Goal: Contribute content

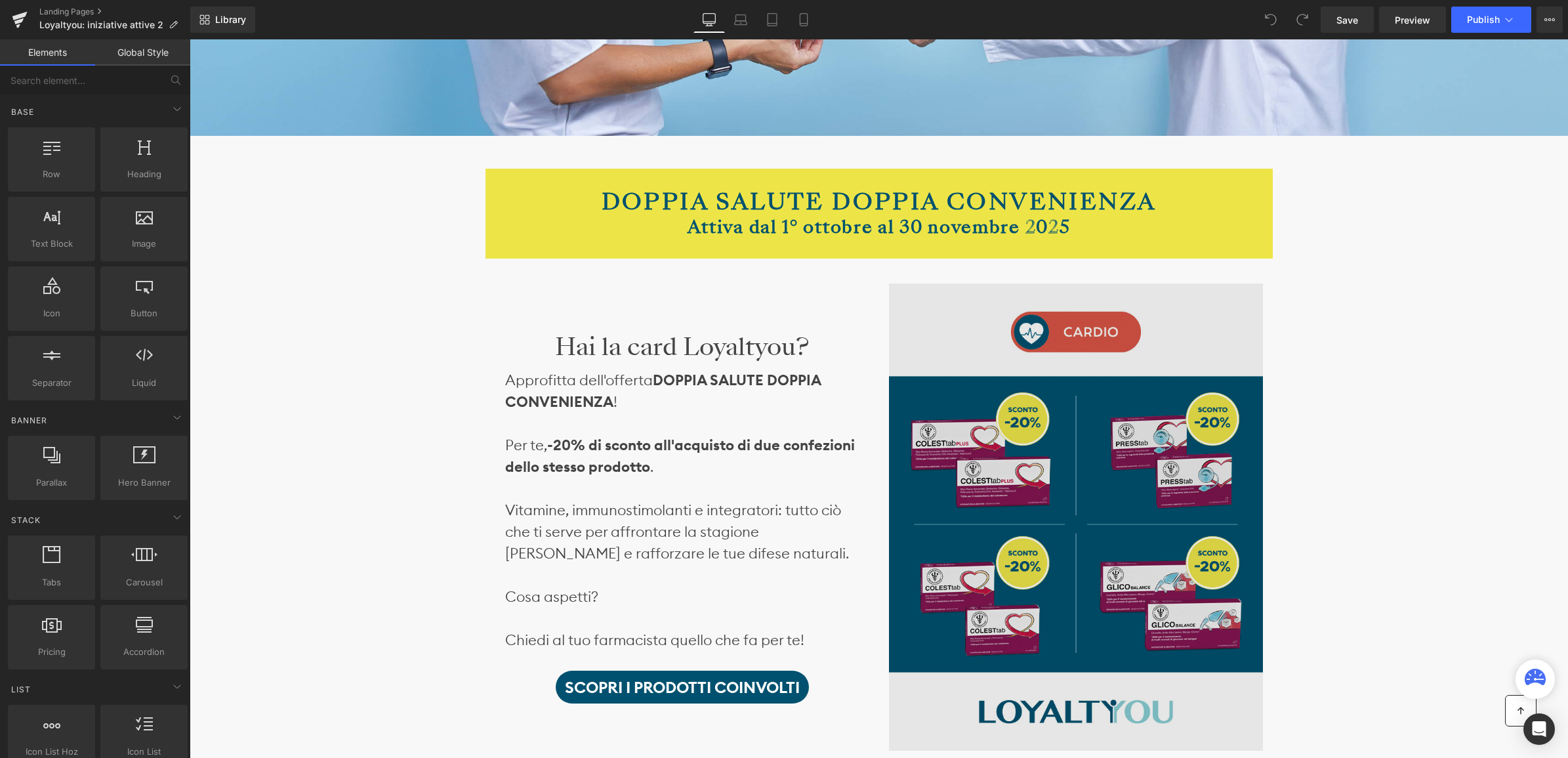
scroll to position [328, 0]
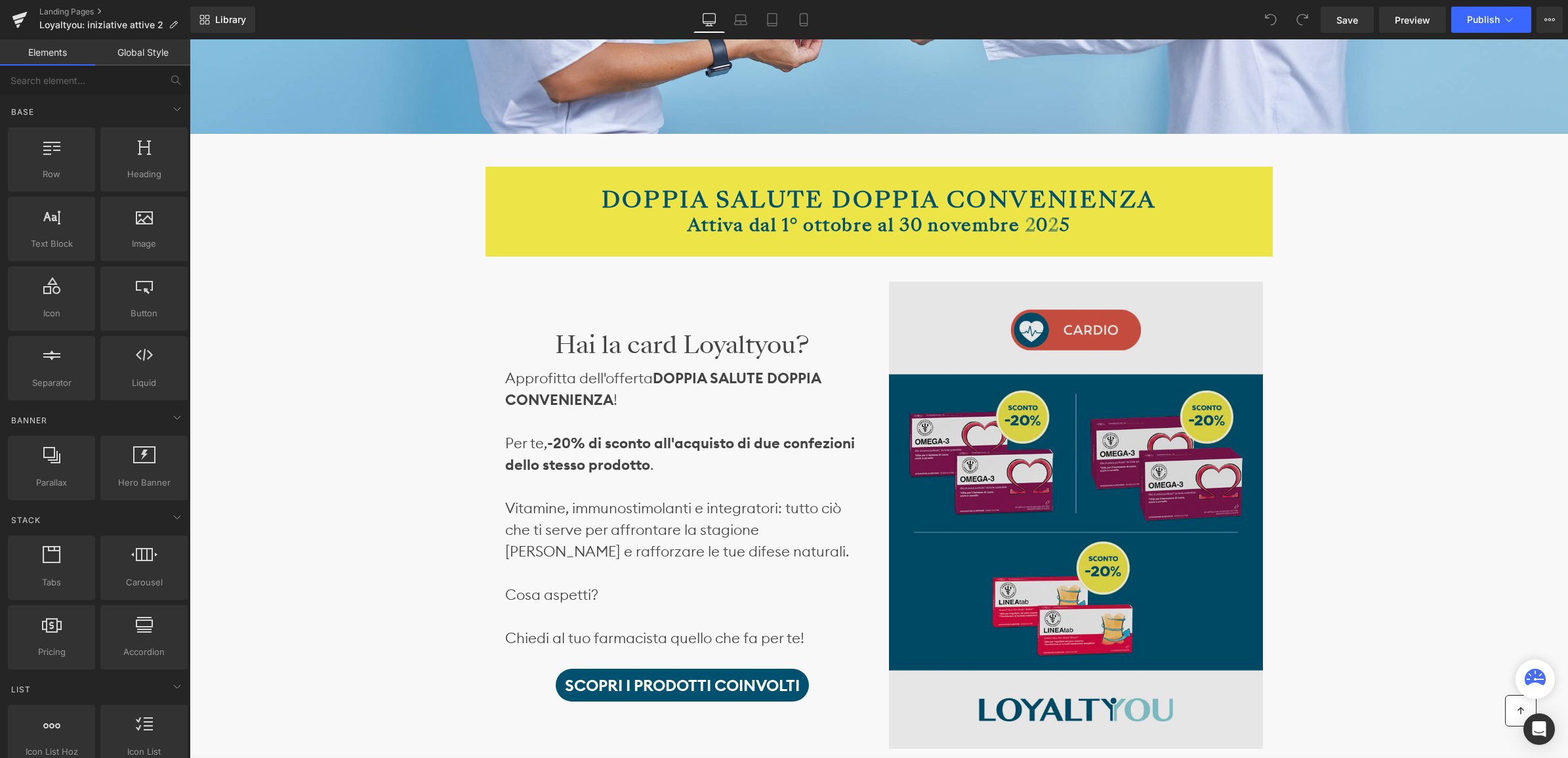
click at [974, 467] on img at bounding box center [1076, 515] width 374 height 468
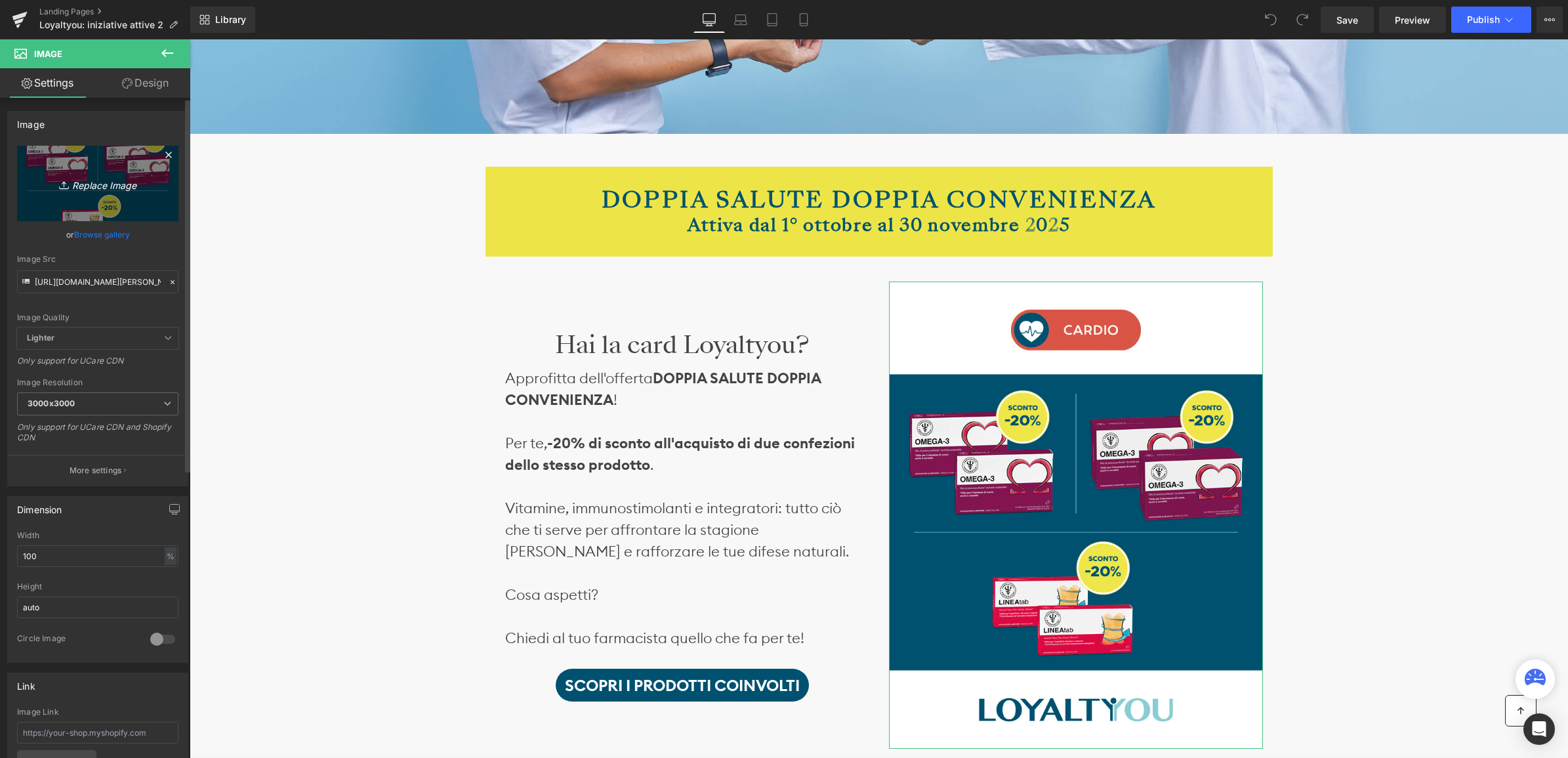
click at [97, 184] on icon "Replace Image" at bounding box center [97, 183] width 105 height 17
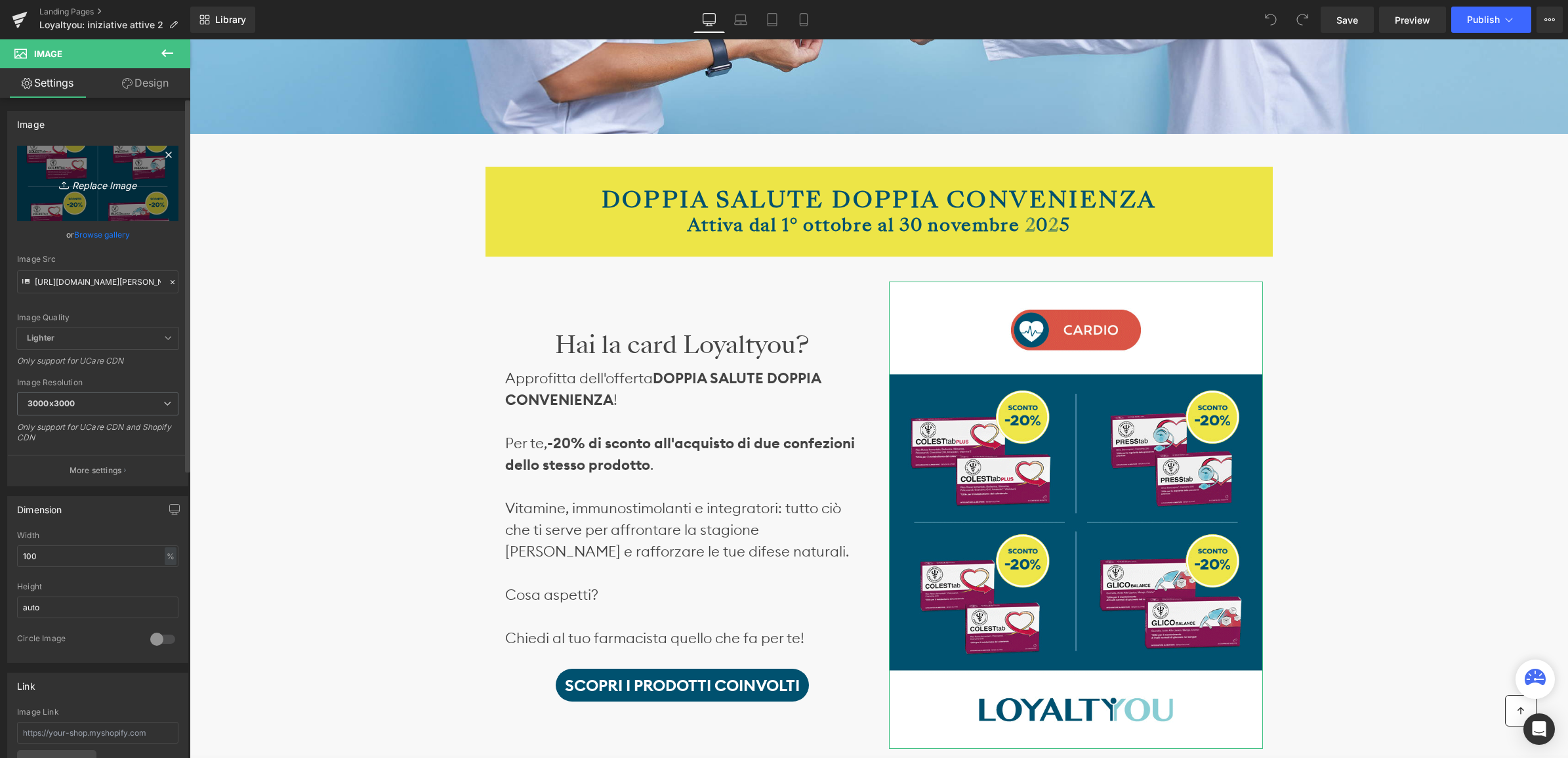
type input "C:\fakepath\fs-[PERSON_NAME]-doppia-salute-ott-25.gif"
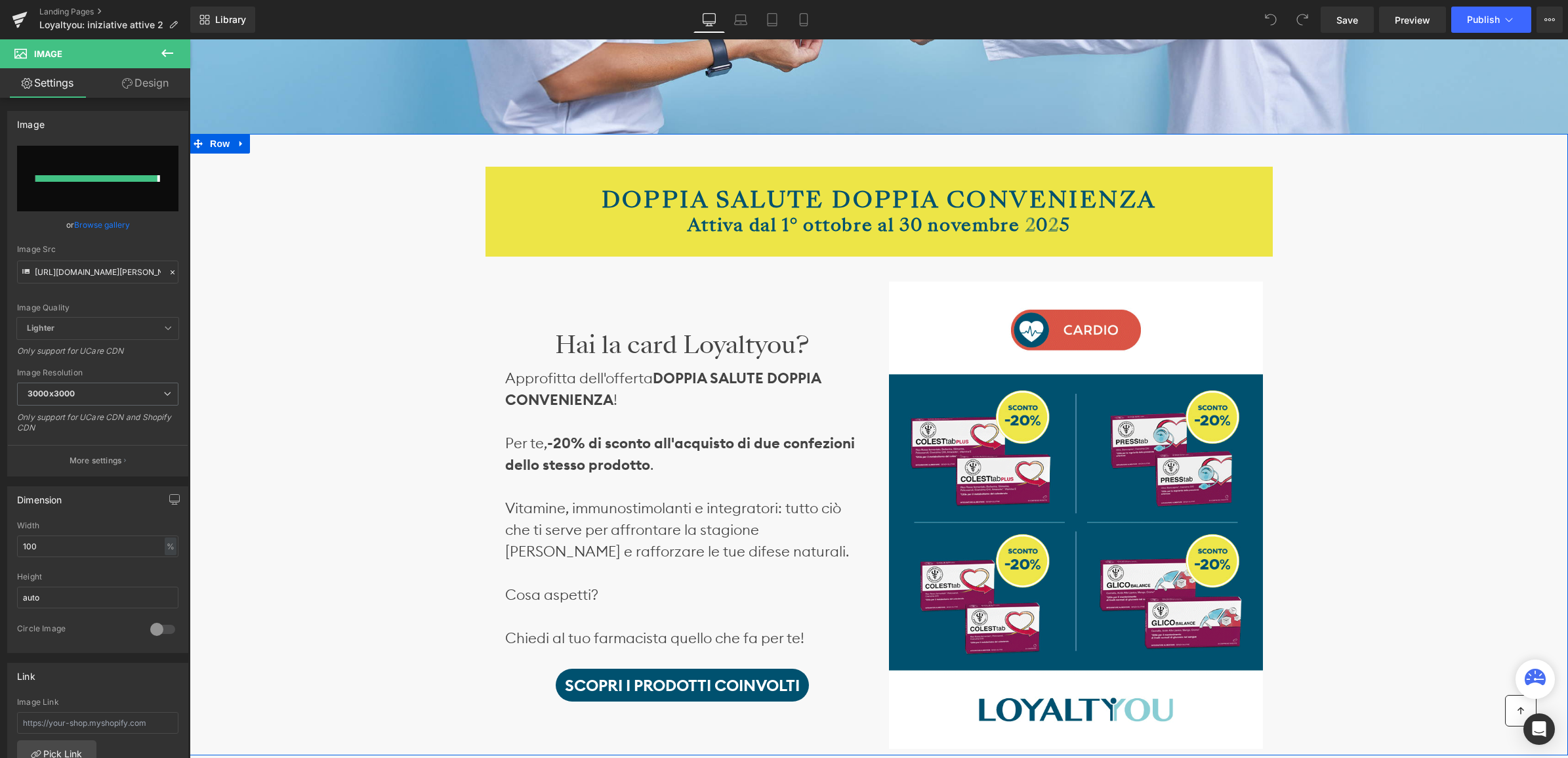
type input "[URL][DOMAIN_NAME][PERSON_NAME]"
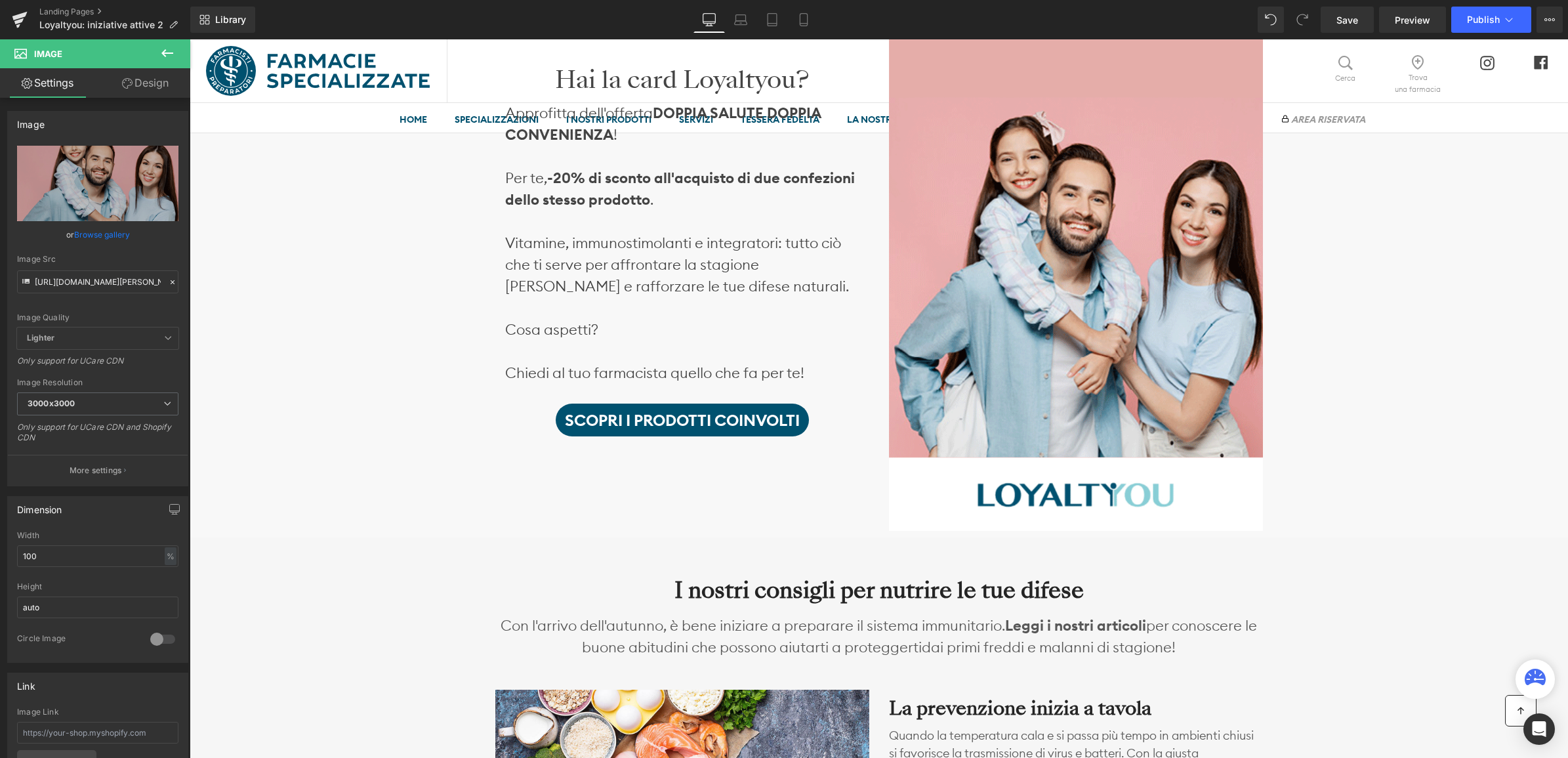
scroll to position [657, 0]
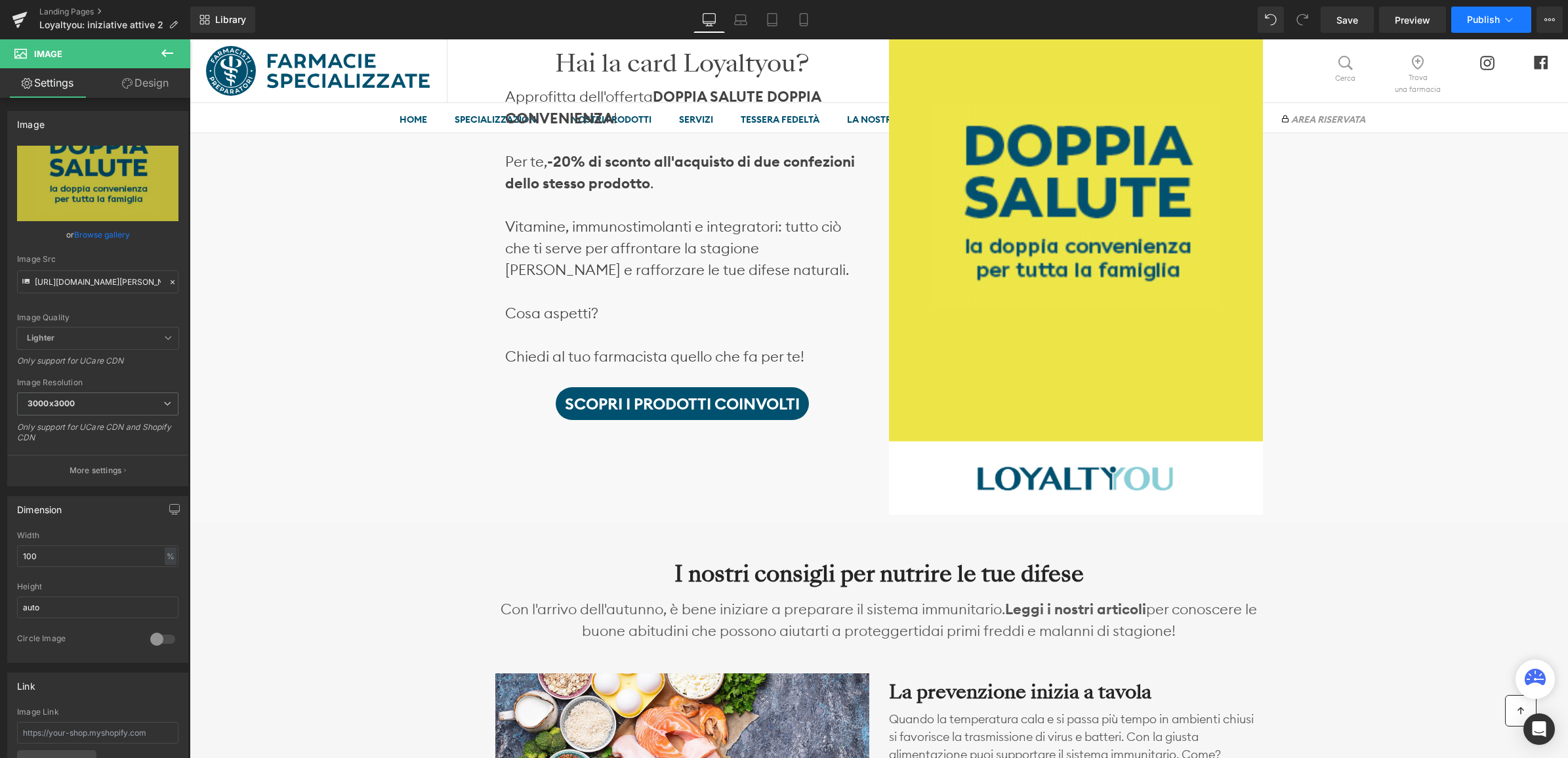
click at [1478, 14] on span "Publish" at bounding box center [1483, 19] width 33 height 11
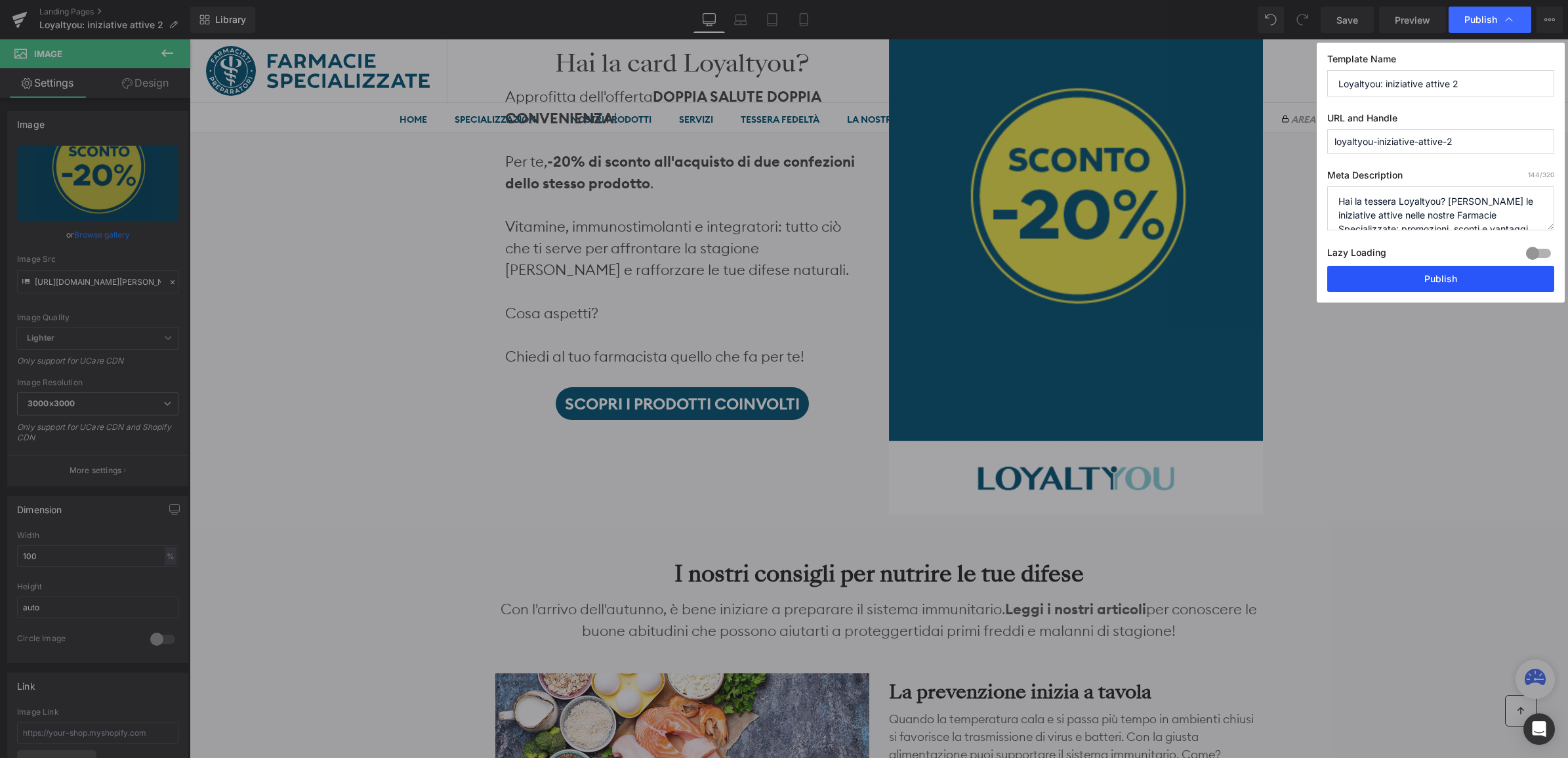
click at [1432, 287] on button "Publish" at bounding box center [1441, 278] width 227 height 26
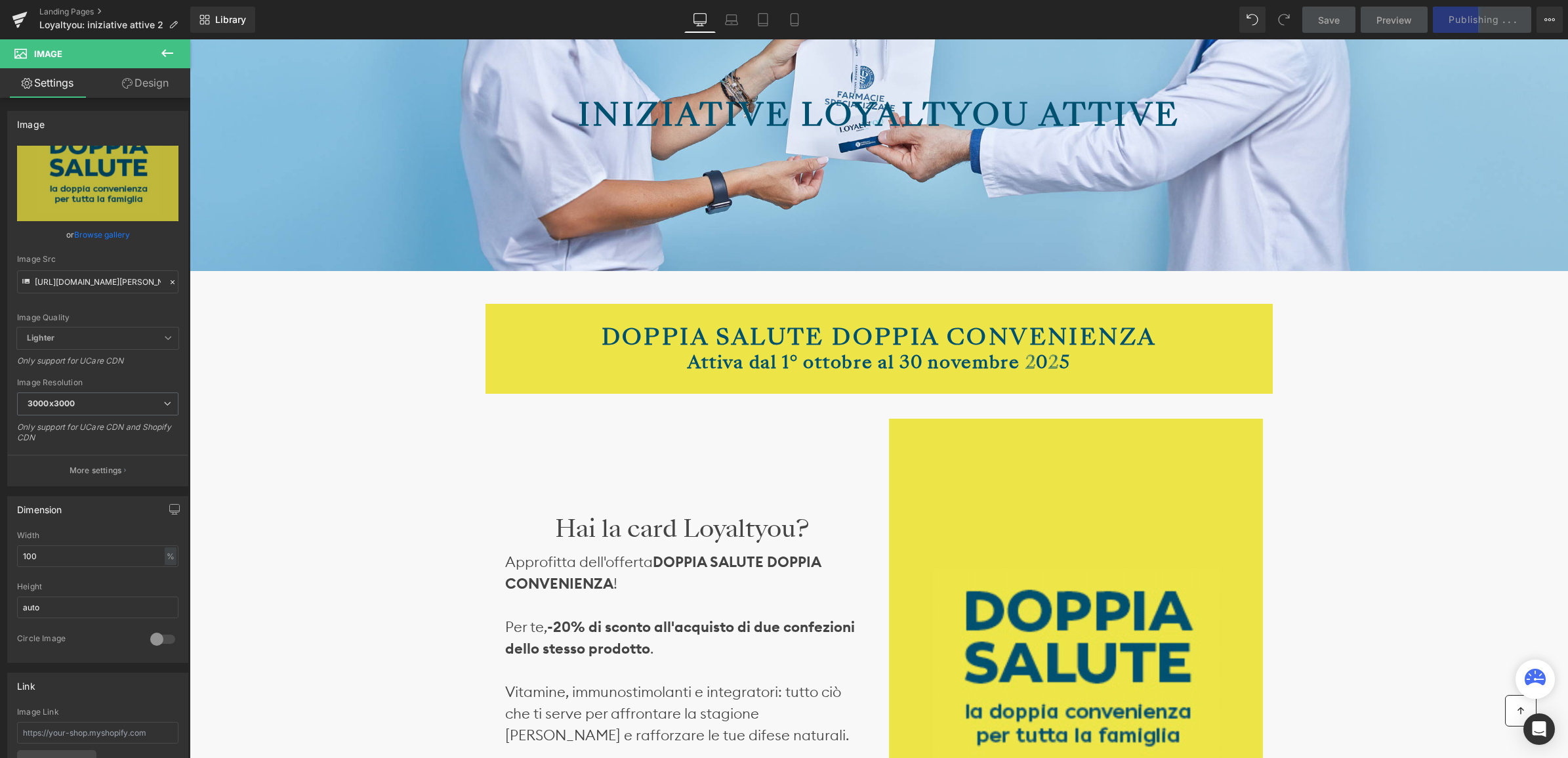
scroll to position [492, 0]
